Goal: Check status: Check status

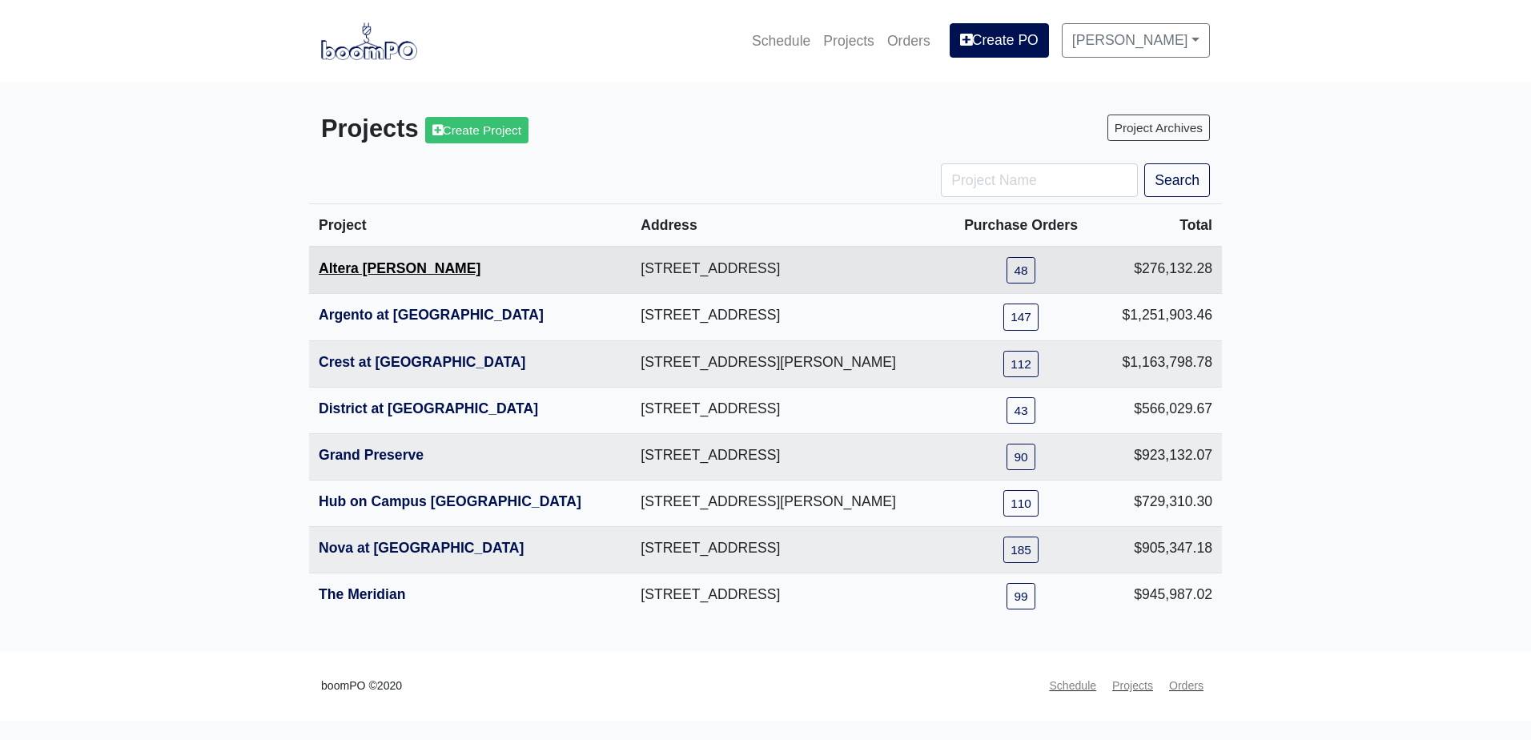
click at [375, 263] on link "Altera [PERSON_NAME]" at bounding box center [400, 268] width 162 height 16
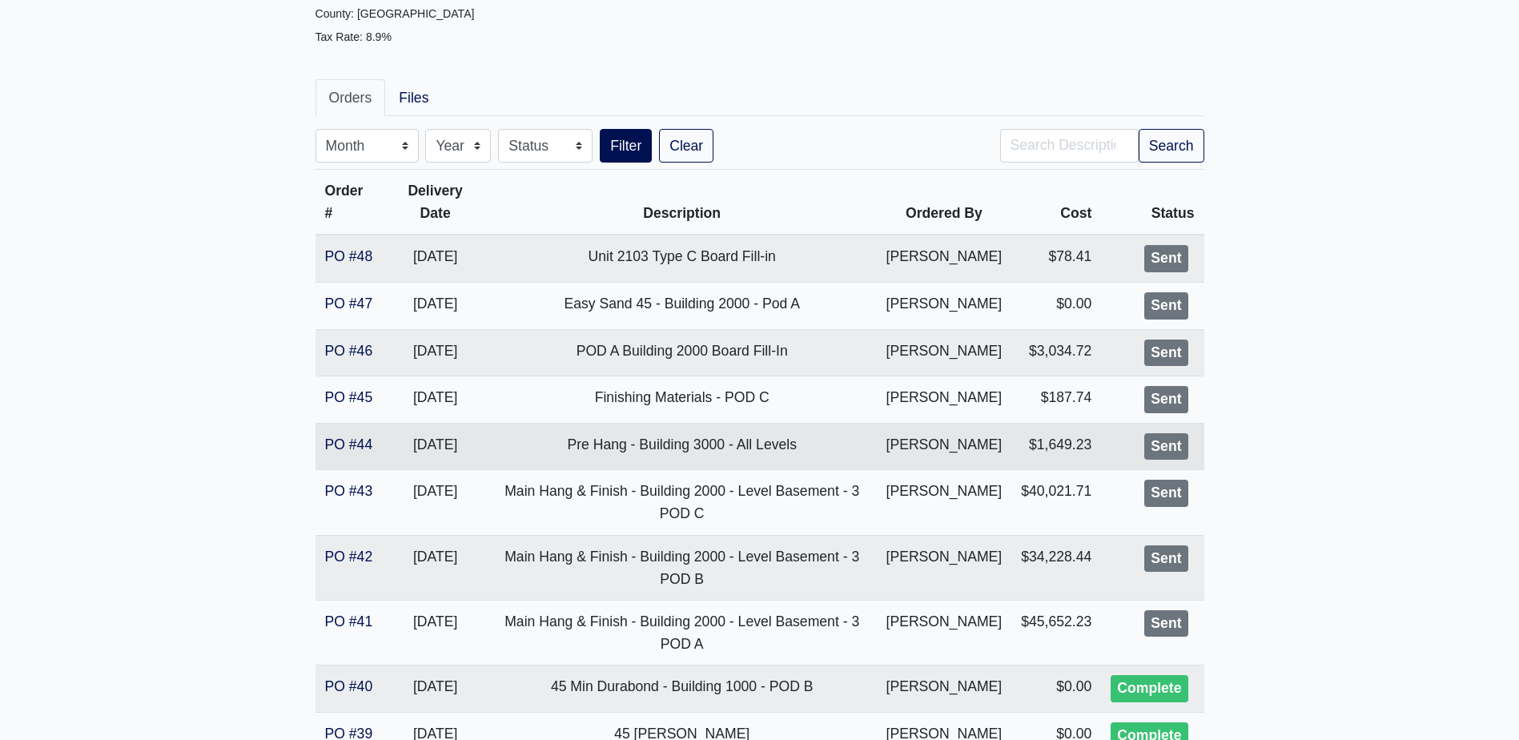
scroll to position [240, 0]
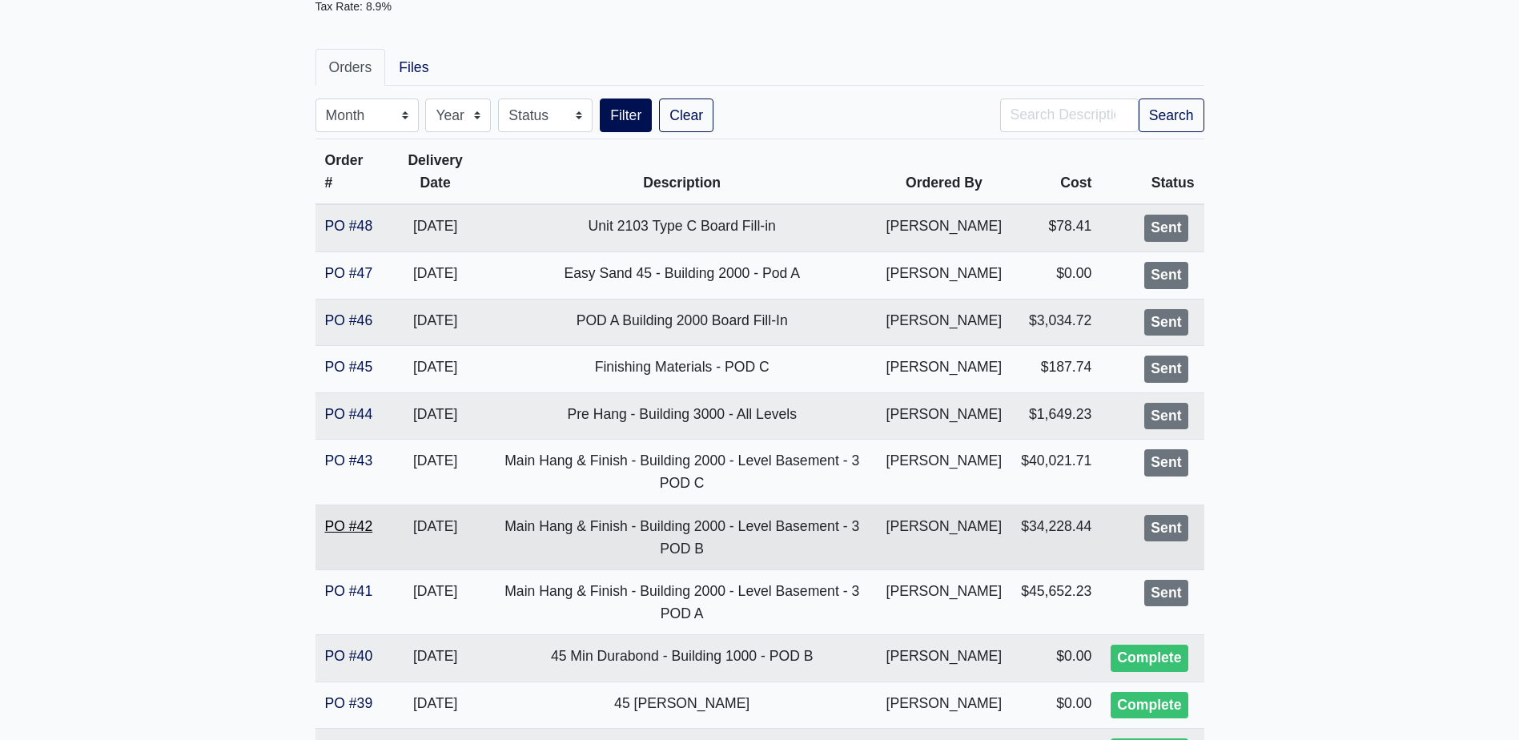
click at [347, 520] on link "PO #42" at bounding box center [349, 526] width 48 height 16
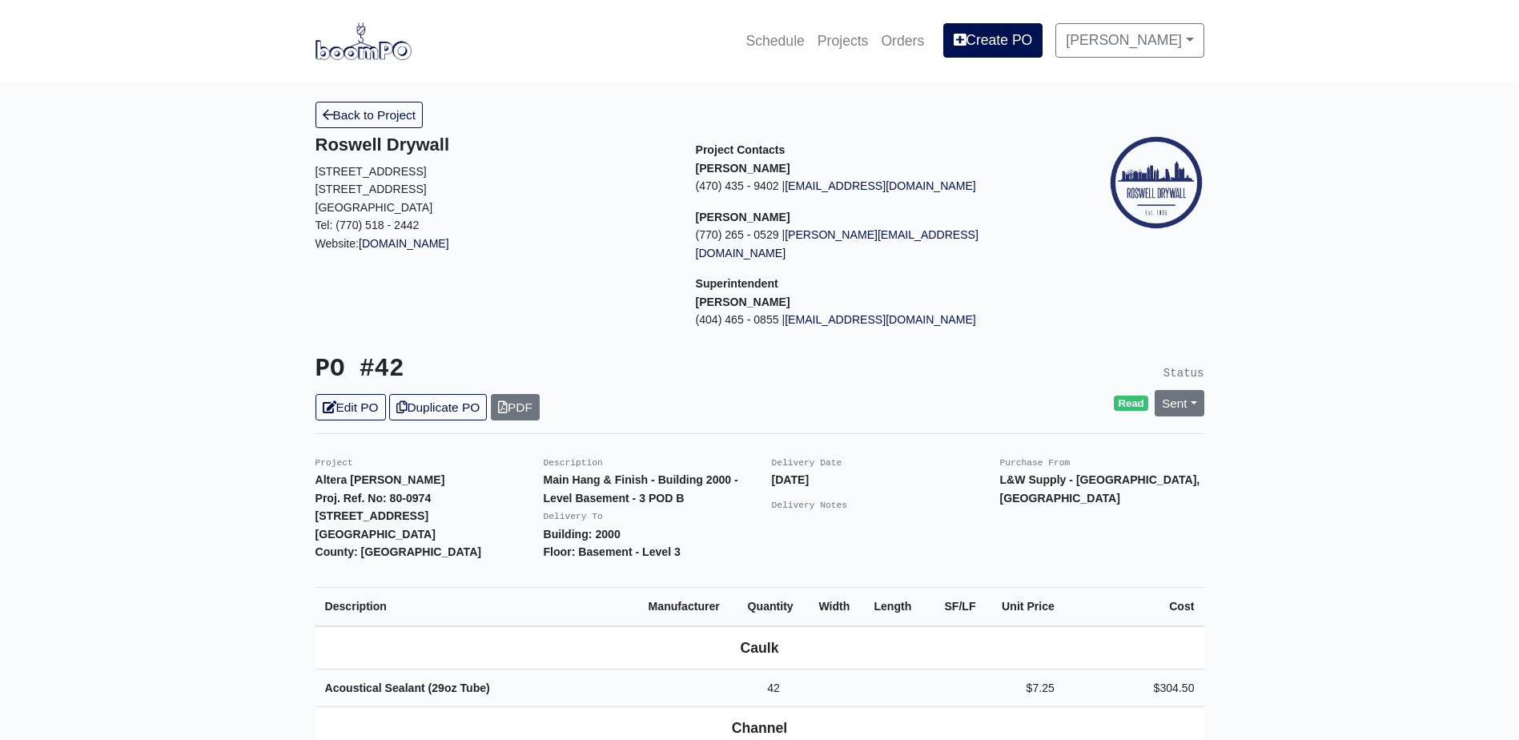
click at [372, 65] on nav "Schedule Projects Orders Create PO Carlos Beltran Settings Profile Log Out" at bounding box center [759, 41] width 1519 height 82
click at [371, 55] on img at bounding box center [363, 40] width 96 height 37
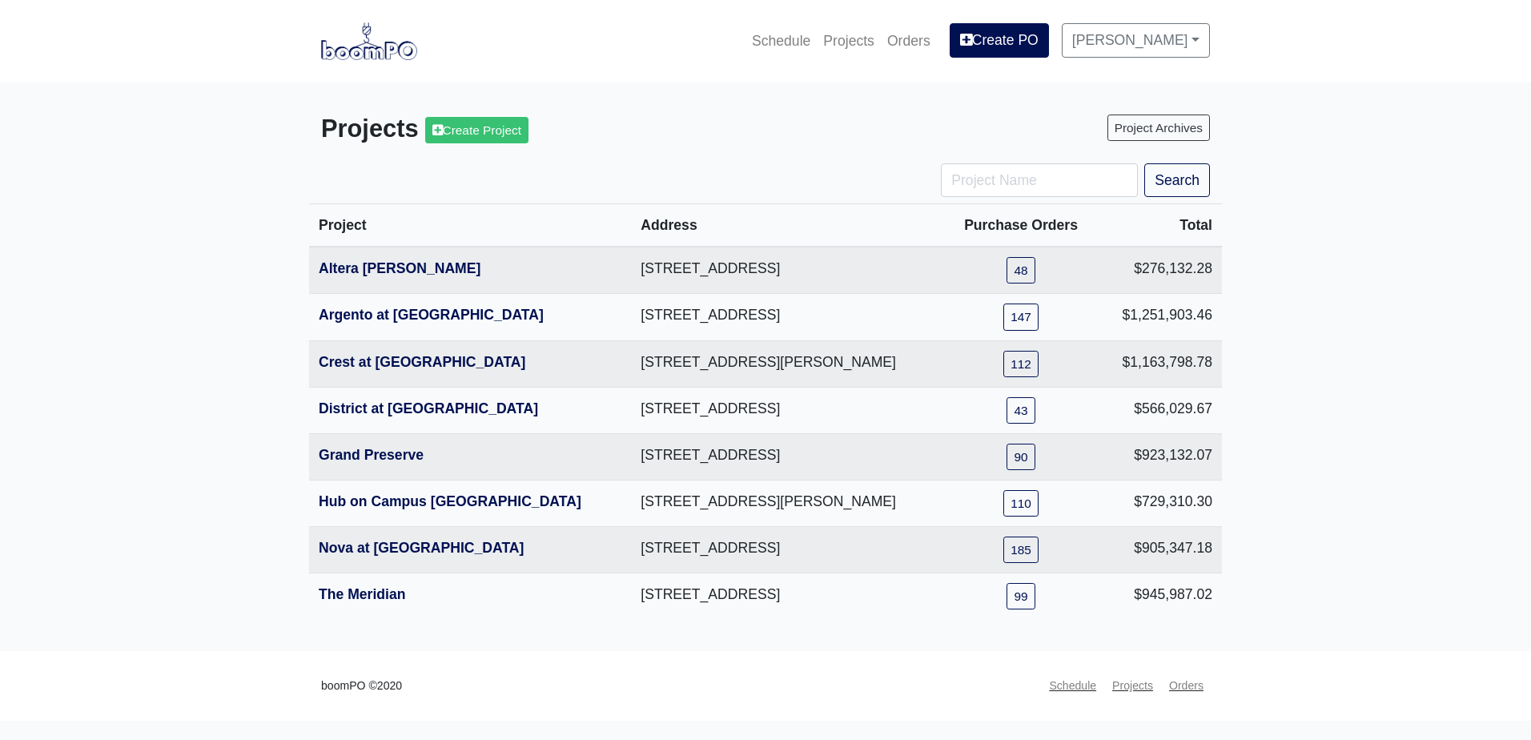
click at [1323, 231] on main "Projects Create Project Project Archives Search Project Address Purchase Orders…" at bounding box center [765, 366] width 1531 height 568
